Goal: Transaction & Acquisition: Purchase product/service

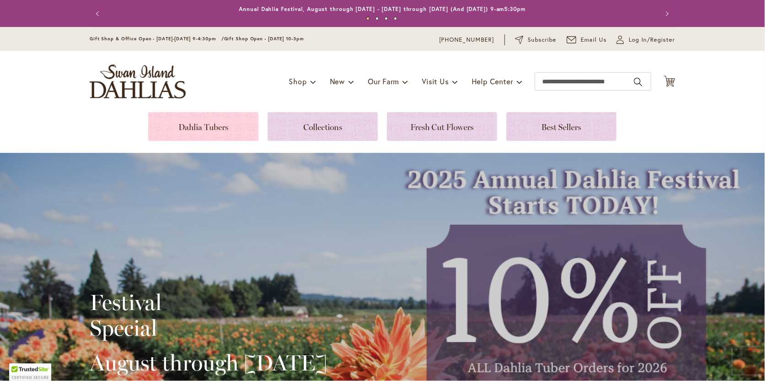
click at [237, 129] on link at bounding box center [203, 126] width 110 height 29
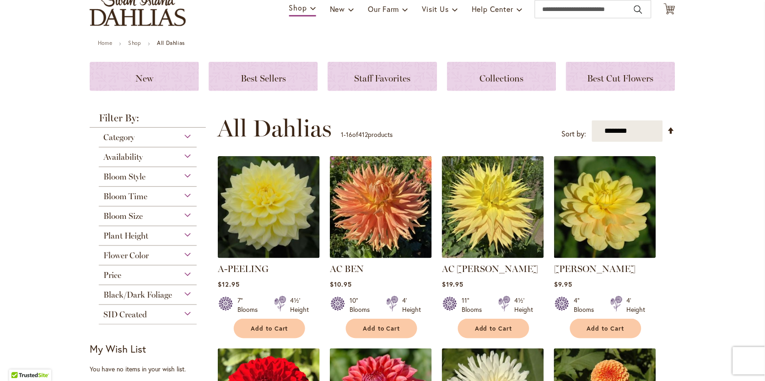
scroll to position [78, 0]
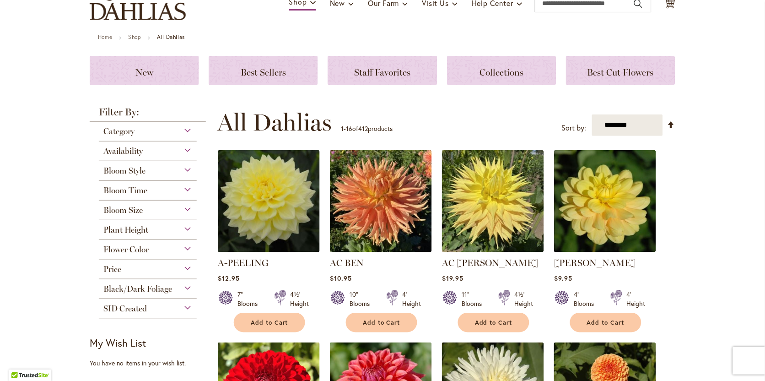
click at [119, 212] on span "Bloom Size" at bounding box center [122, 210] width 39 height 10
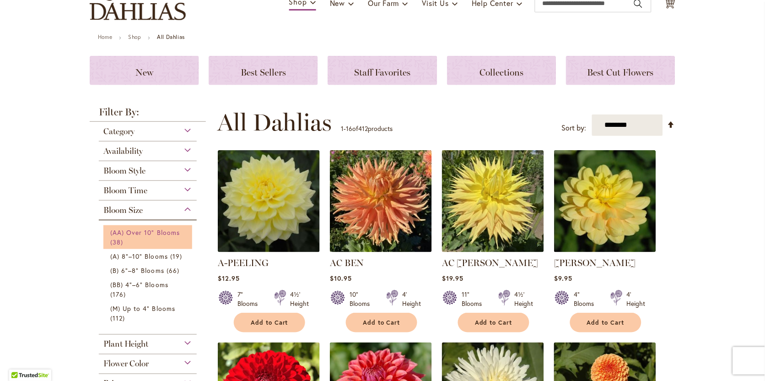
click at [118, 238] on span "38 items" at bounding box center [117, 242] width 15 height 10
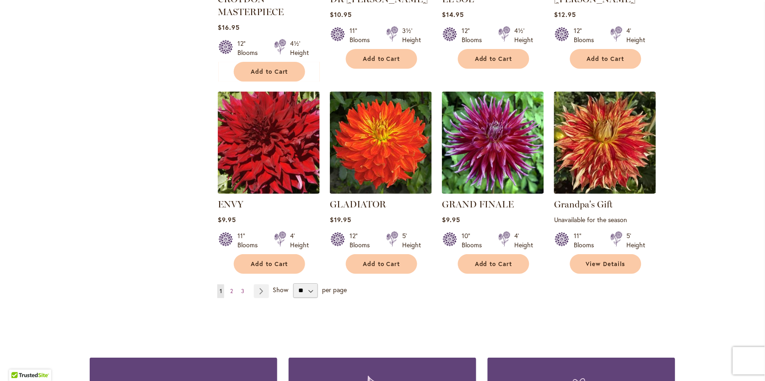
scroll to position [718, 0]
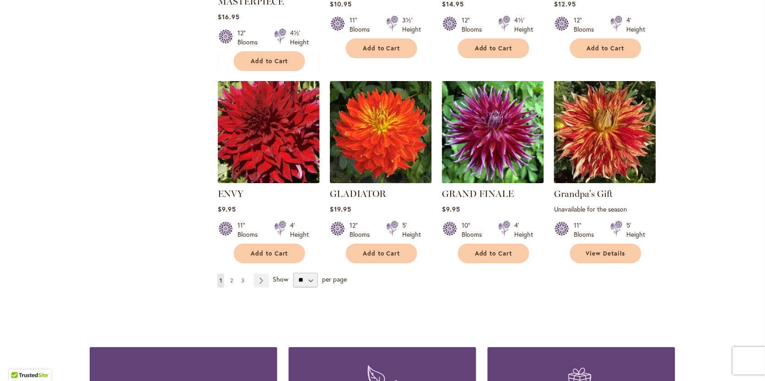
click at [227, 274] on ul "You're currently reading page 1 Page 2 Page 3 Page Next" at bounding box center [244, 281] width 55 height 14
click at [230, 274] on link "Page 2" at bounding box center [231, 281] width 7 height 14
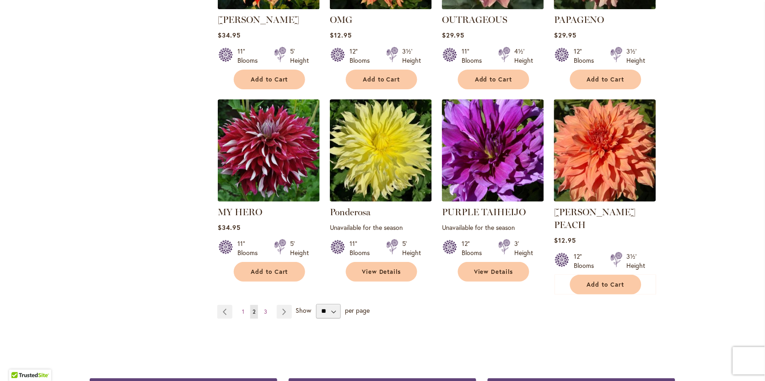
scroll to position [690, 0]
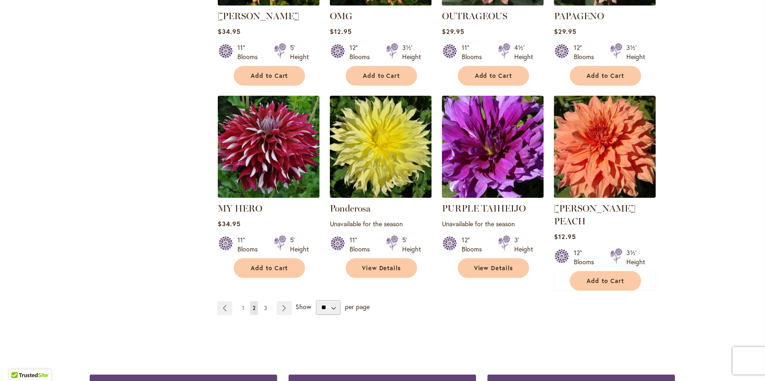
click at [267, 304] on span "3" at bounding box center [265, 307] width 3 height 7
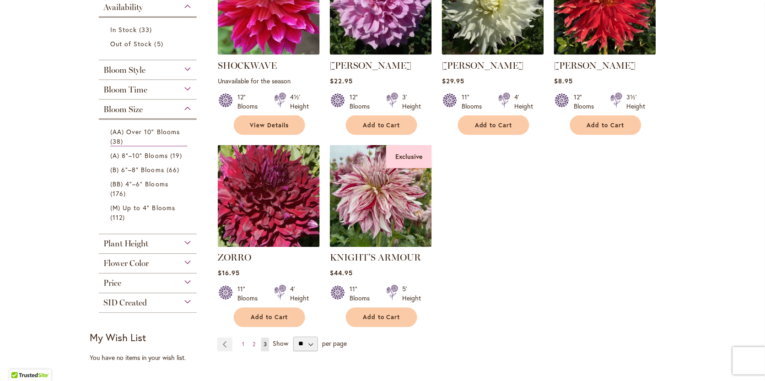
scroll to position [259, 0]
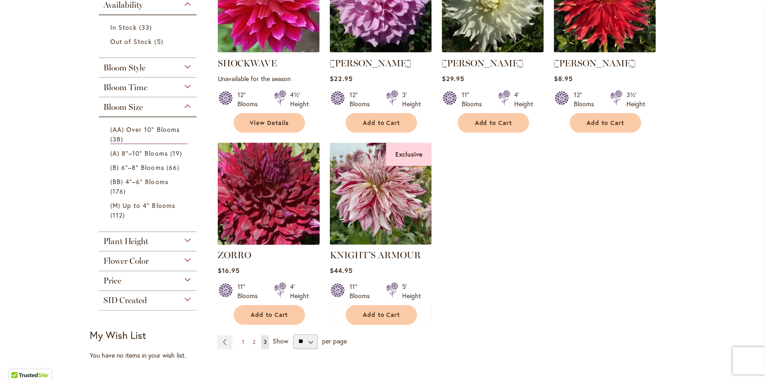
click at [257, 178] on img at bounding box center [269, 193] width 107 height 107
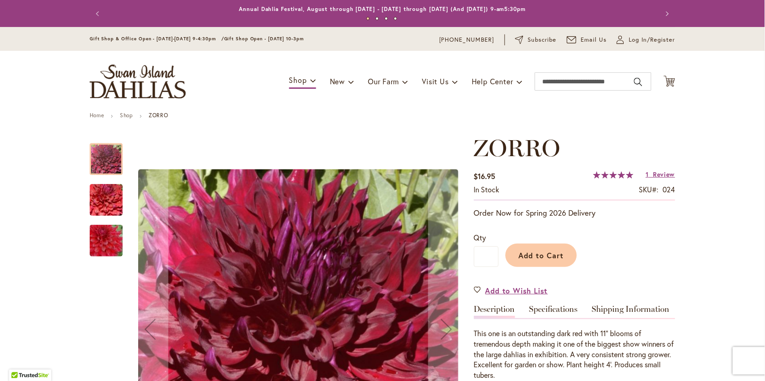
click at [103, 200] on img "Zorro" at bounding box center [106, 200] width 66 height 44
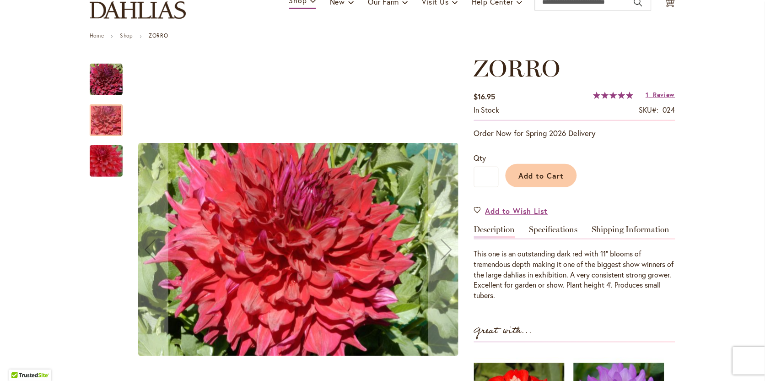
scroll to position [81, 0]
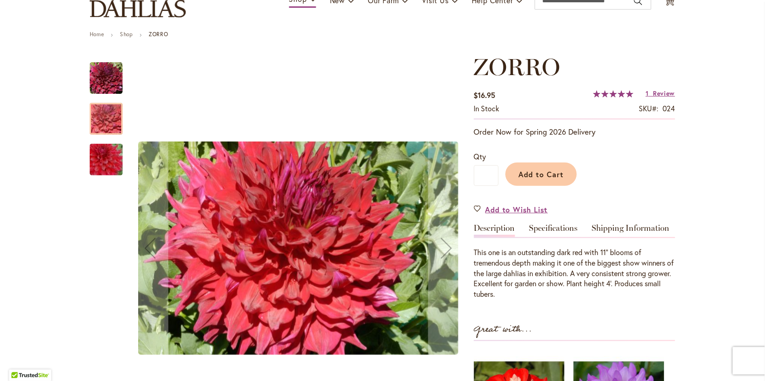
click at [99, 168] on img "Zorro" at bounding box center [106, 160] width 66 height 44
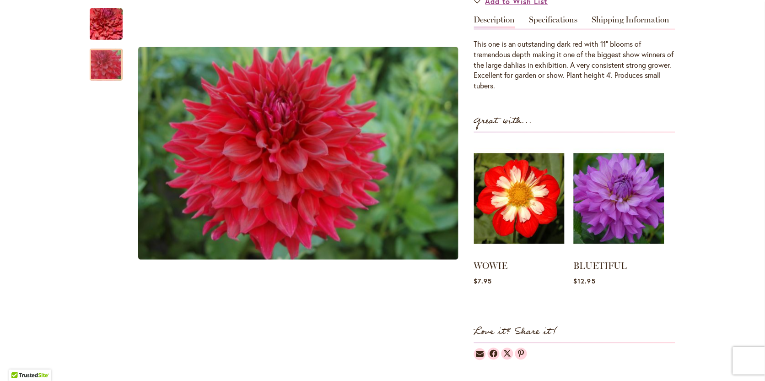
scroll to position [290, 0]
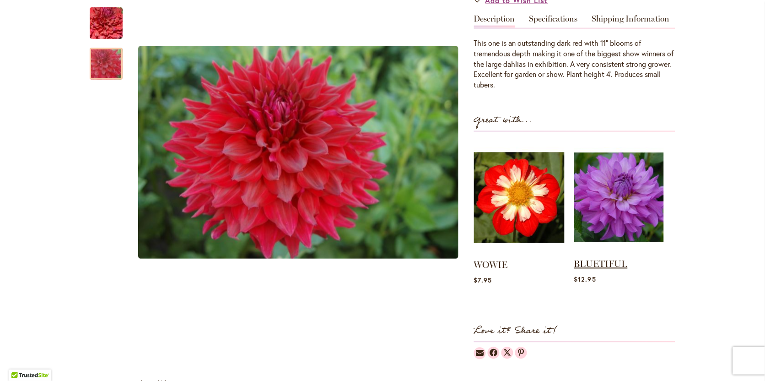
click at [606, 259] on link "BLUETIFUL" at bounding box center [601, 264] width 54 height 11
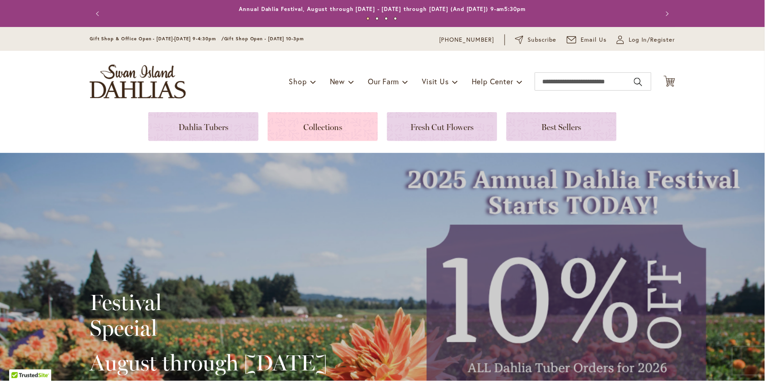
click at [316, 136] on link at bounding box center [323, 126] width 110 height 29
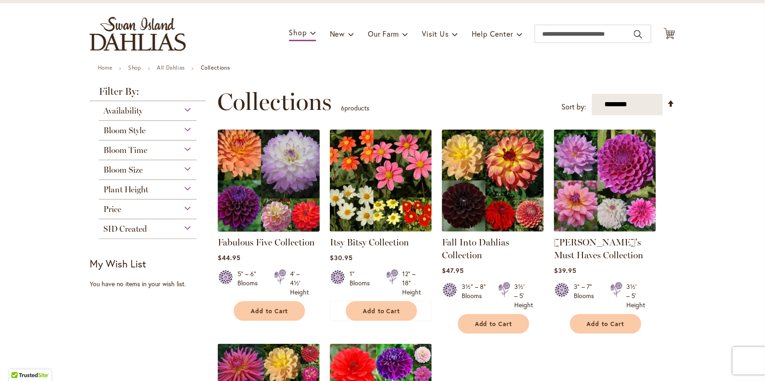
scroll to position [54, 0]
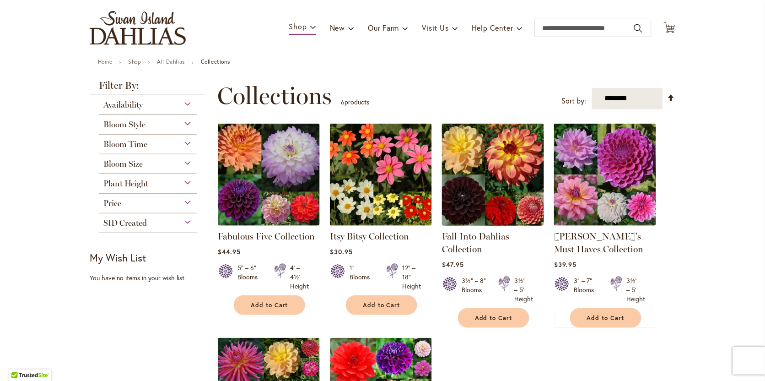
click at [516, 167] on img at bounding box center [493, 174] width 107 height 107
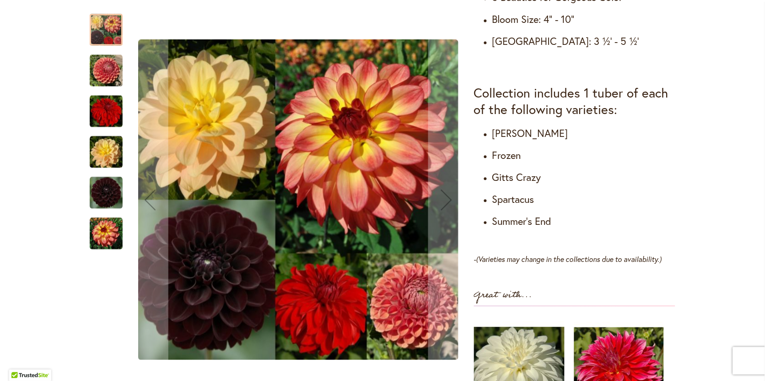
scroll to position [455, 0]
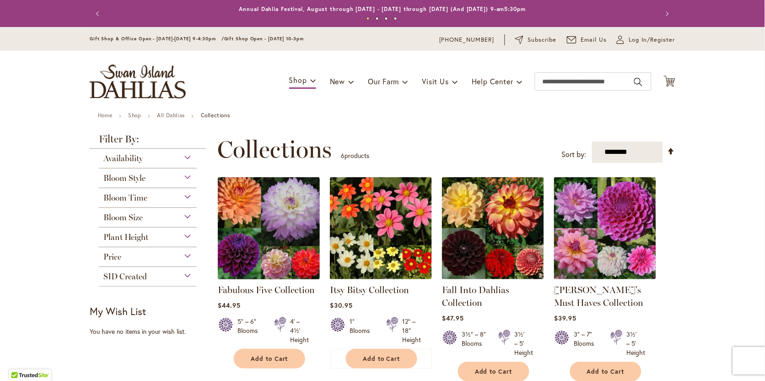
click at [279, 214] on img at bounding box center [269, 227] width 107 height 107
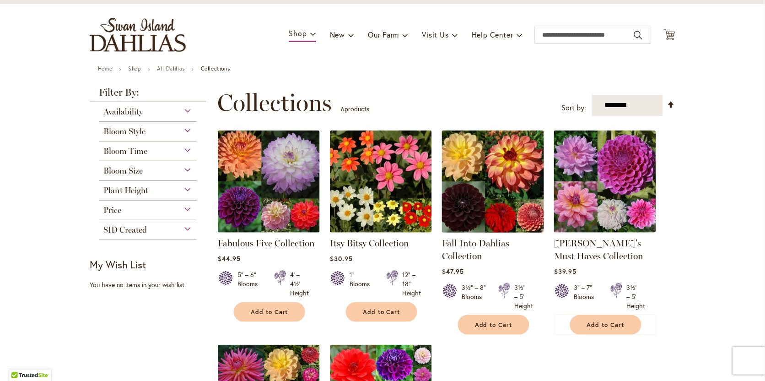
scroll to position [59, 0]
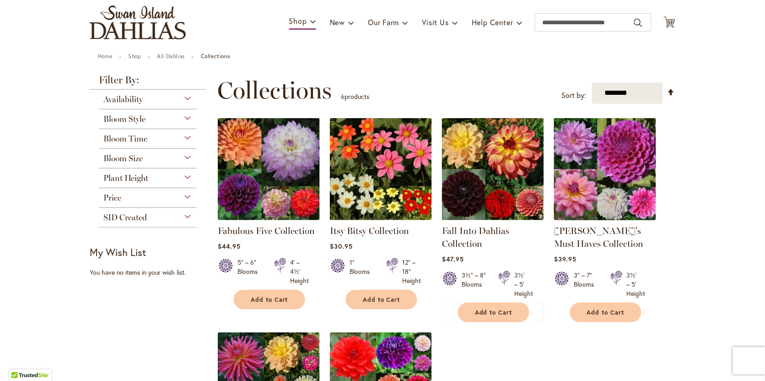
click at [590, 155] on img at bounding box center [605, 168] width 107 height 107
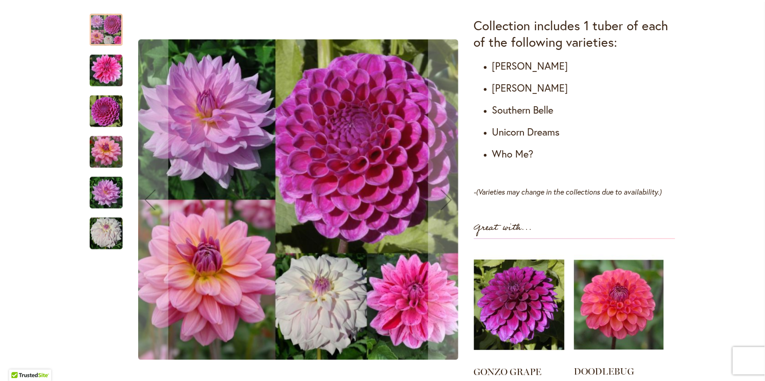
scroll to position [586, 0]
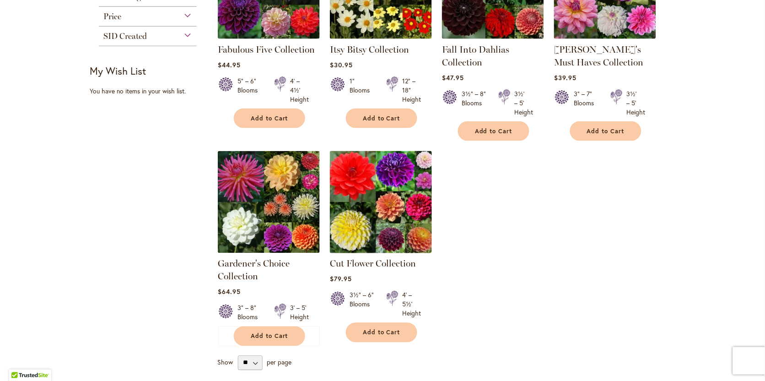
scroll to position [243, 0]
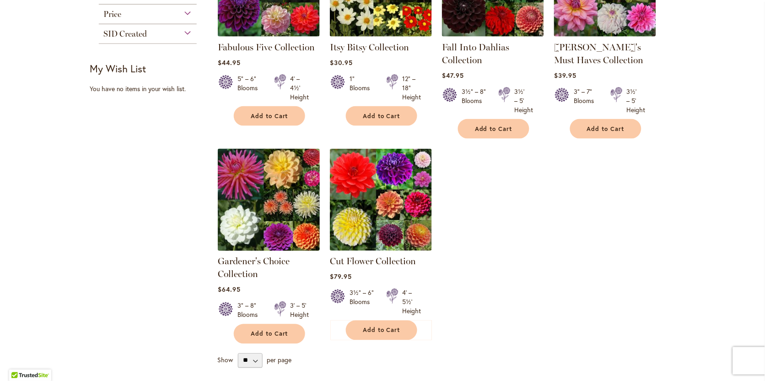
click at [259, 199] on img at bounding box center [269, 199] width 107 height 107
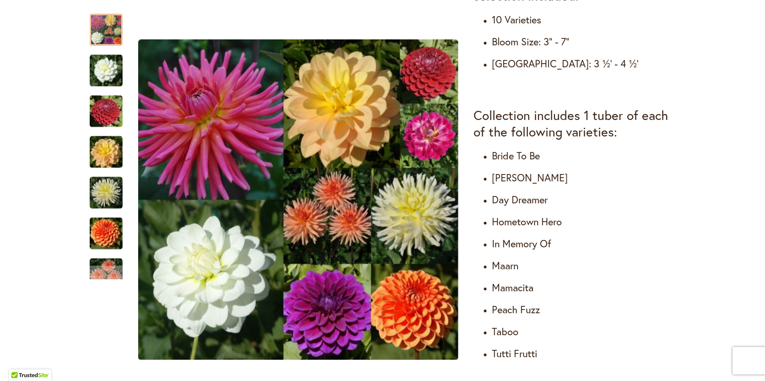
scroll to position [470, 0]
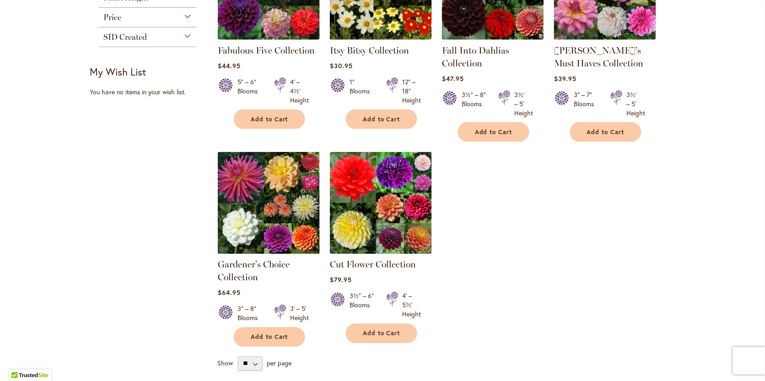
scroll to position [249, 0]
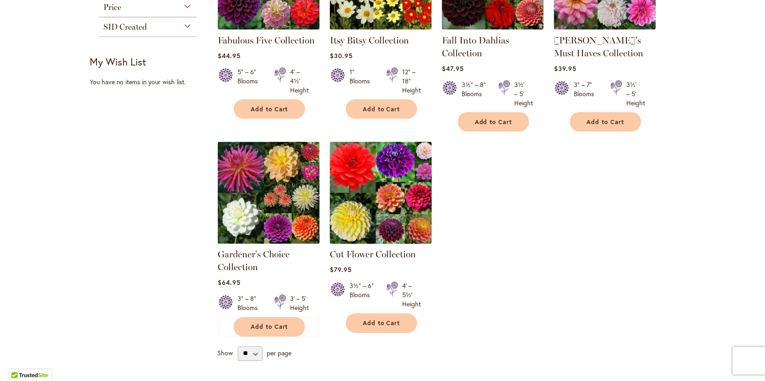
click at [389, 166] on img at bounding box center [381, 192] width 107 height 107
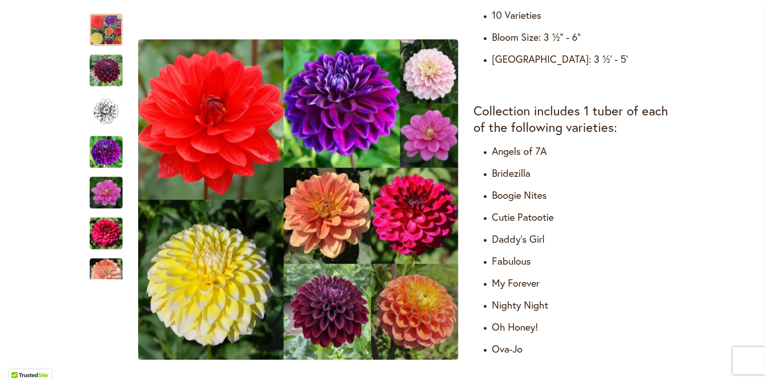
scroll to position [475, 0]
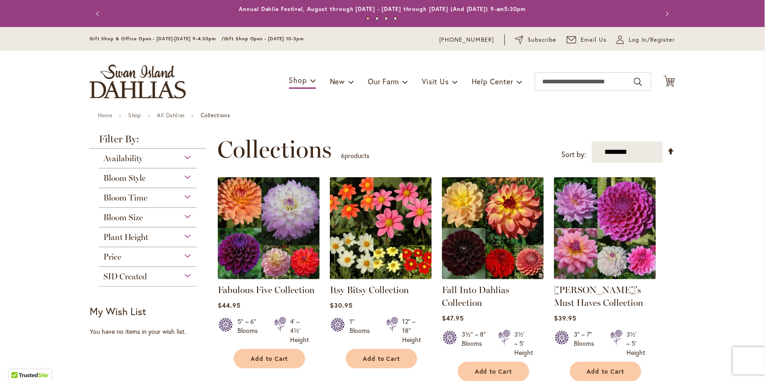
click at [133, 222] on div "Bloom Size (B) 6"–8" Blooms 3 items (BB) 4"–6" Blooms 2 items (M) Up to 4" Bloo…" at bounding box center [148, 218] width 98 height 20
click at [126, 221] on span "Bloom Size" at bounding box center [122, 217] width 39 height 10
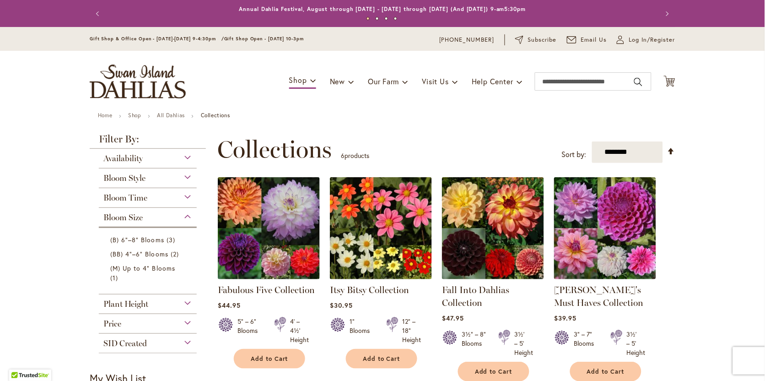
click at [118, 219] on span "Bloom Size" at bounding box center [122, 217] width 39 height 10
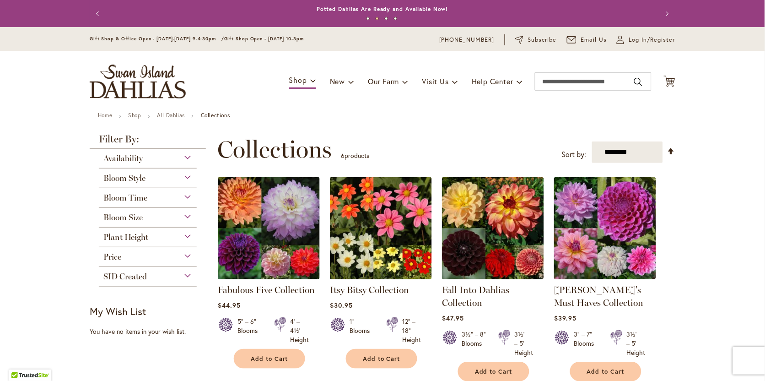
click at [115, 76] on img "store logo" at bounding box center [138, 82] width 96 height 34
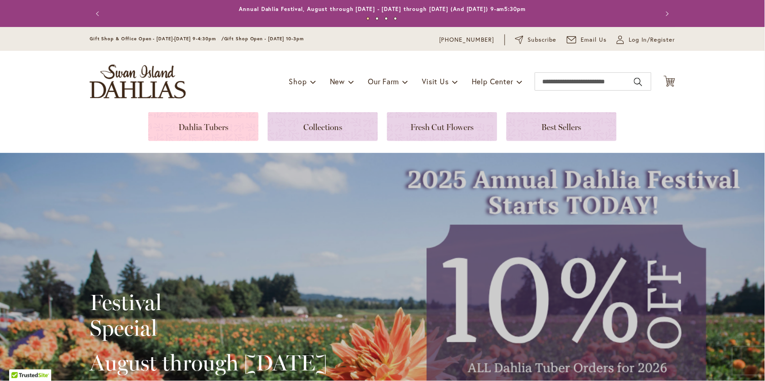
click at [208, 124] on link at bounding box center [203, 126] width 110 height 29
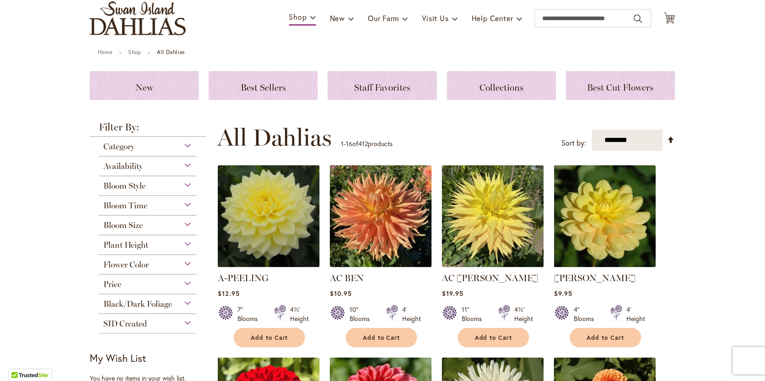
scroll to position [65, 0]
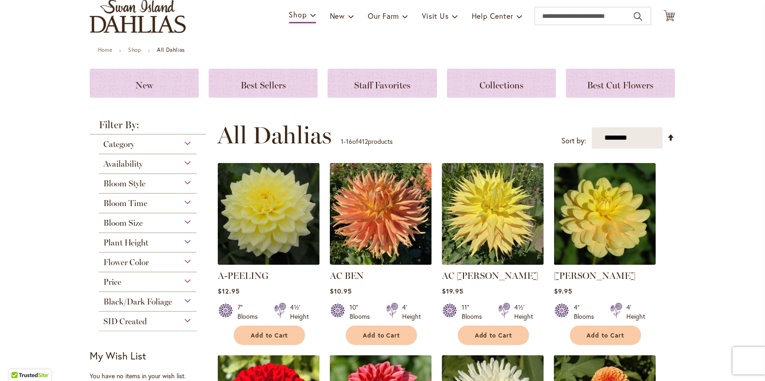
click at [120, 221] on span "Bloom Size" at bounding box center [122, 223] width 39 height 10
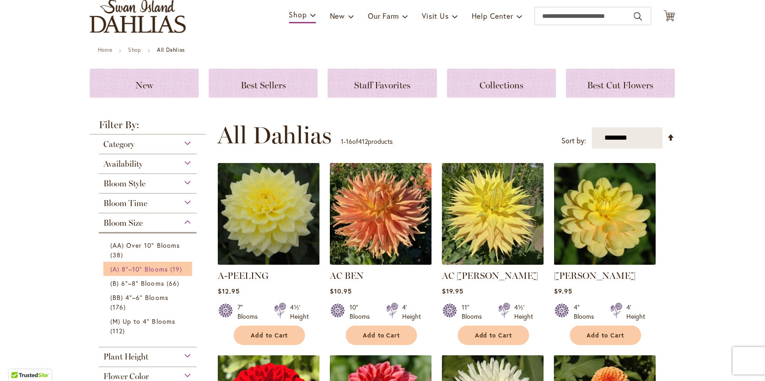
click at [129, 268] on span "(A) 8"–10" Blooms" at bounding box center [139, 269] width 58 height 9
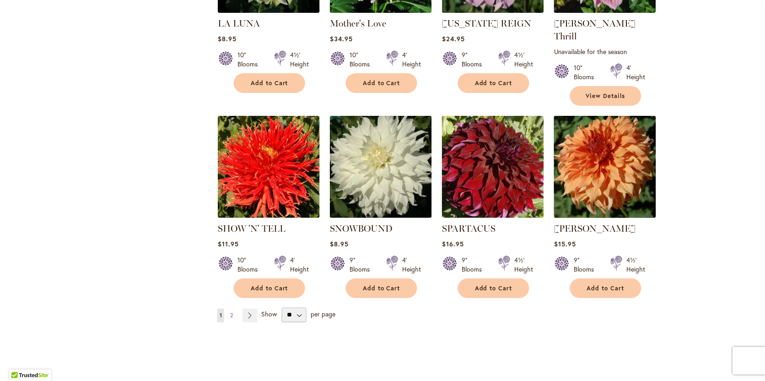
scroll to position [711, 0]
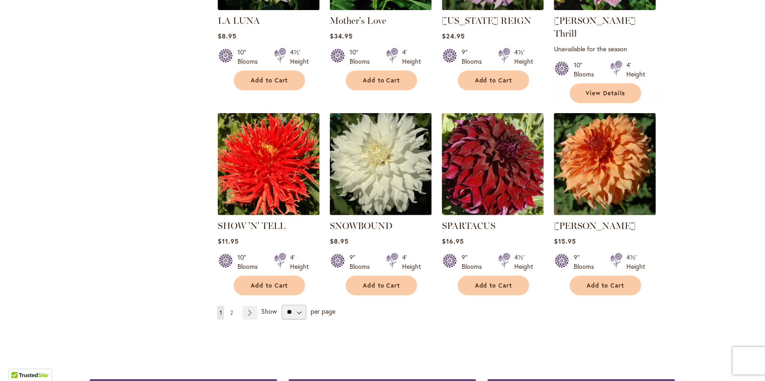
click at [233, 309] on span "2" at bounding box center [231, 312] width 3 height 7
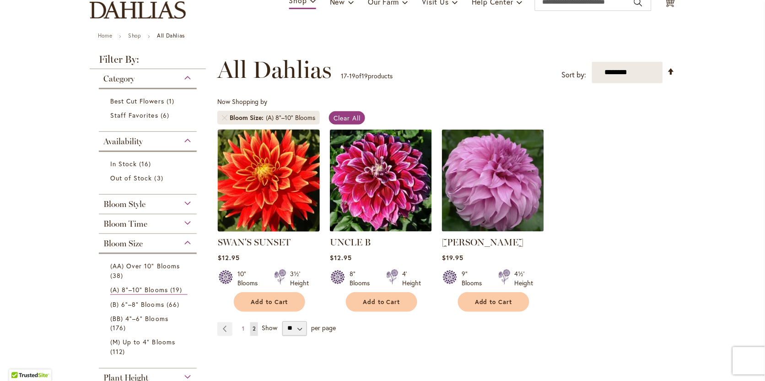
scroll to position [91, 0]
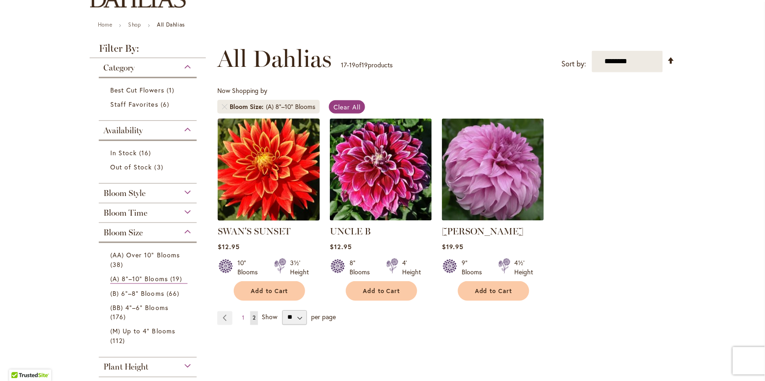
click at [254, 157] on img at bounding box center [269, 169] width 107 height 107
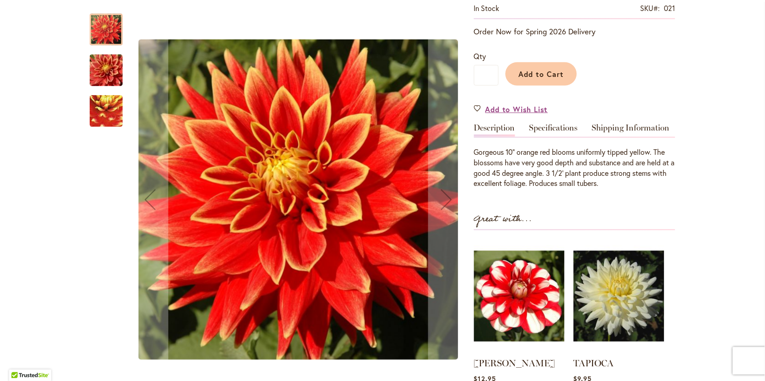
scroll to position [187, 0]
